Goal: Information Seeking & Learning: Learn about a topic

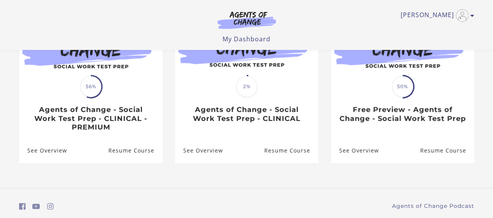
scroll to position [123, 0]
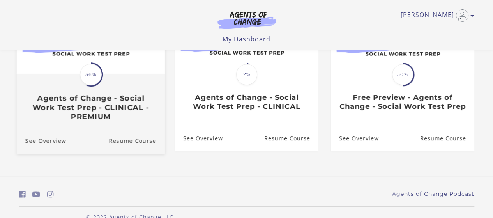
click at [120, 85] on div "Translation missing: en.liquid.partials.dashboard_course_card.progress_descript…" at bounding box center [90, 97] width 148 height 46
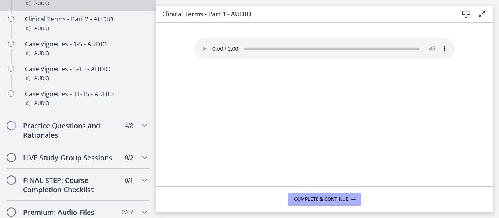
scroll to position [718, 0]
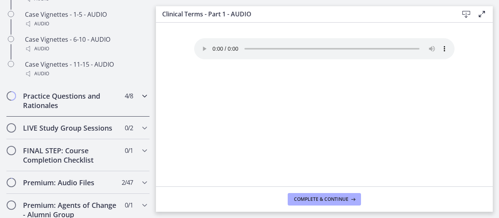
click at [102, 97] on div "Practice Questions and Rationales 4 / 8 Completed" at bounding box center [77, 101] width 143 height 32
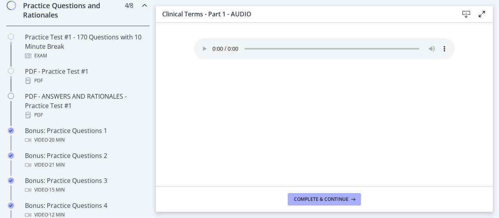
scroll to position [365, 0]
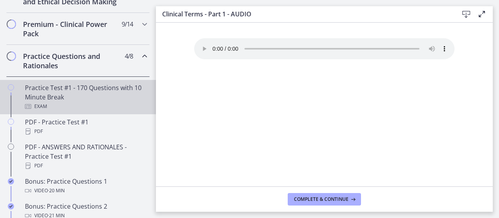
click at [103, 99] on div "Practice Test #1 - 170 Questions with 10 Minute Break Exam" at bounding box center [86, 97] width 122 height 28
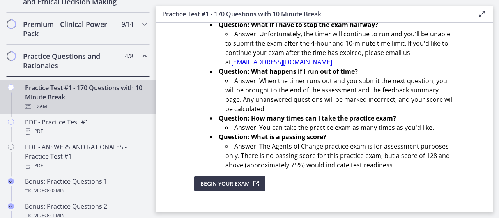
scroll to position [335, 0]
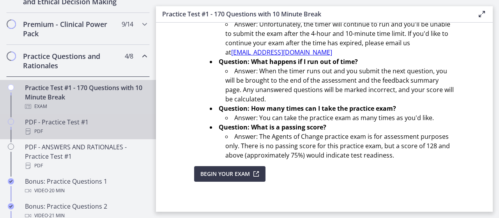
click at [91, 127] on div "PDF - Practice Test #1 PDF" at bounding box center [86, 126] width 122 height 19
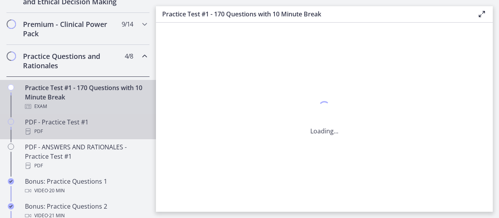
scroll to position [0, 0]
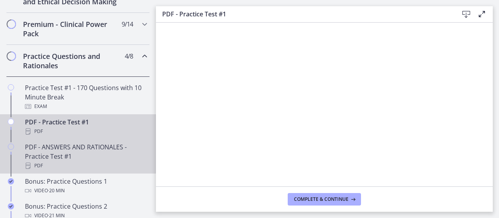
click at [105, 157] on div "PDF - ANSWERS AND RATIONALES - Practice Test #1 PDF" at bounding box center [86, 156] width 122 height 28
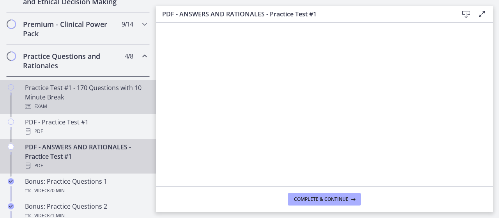
click at [102, 100] on div "Practice Test #1 - 170 Questions with 10 Minute Break Exam" at bounding box center [86, 97] width 122 height 28
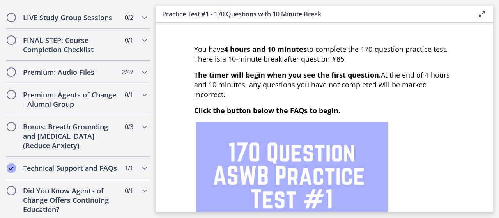
scroll to position [678, 0]
